Goal: Browse casually

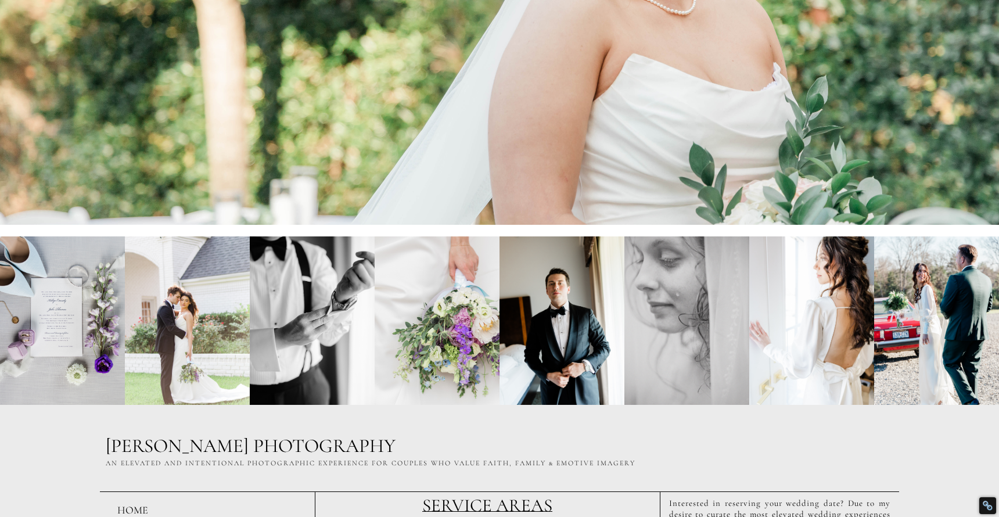
scroll to position [3339, 0]
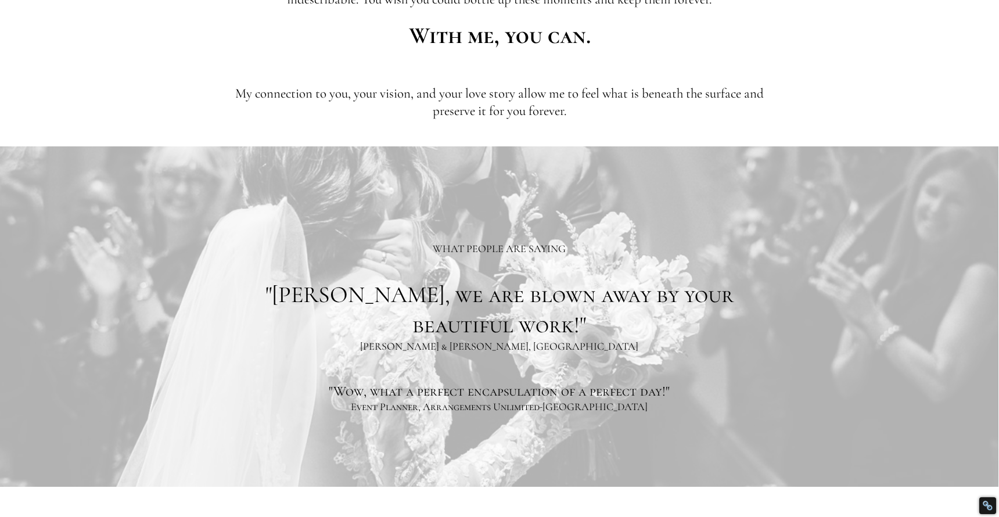
scroll to position [532, 0]
click at [755, 238] on div "WHAT PEOPLE ARE SAYING "[PERSON_NAME], we are blown away by your beautiful work…" at bounding box center [500, 327] width 680 height 200
